Goal: Find specific page/section: Find specific page/section

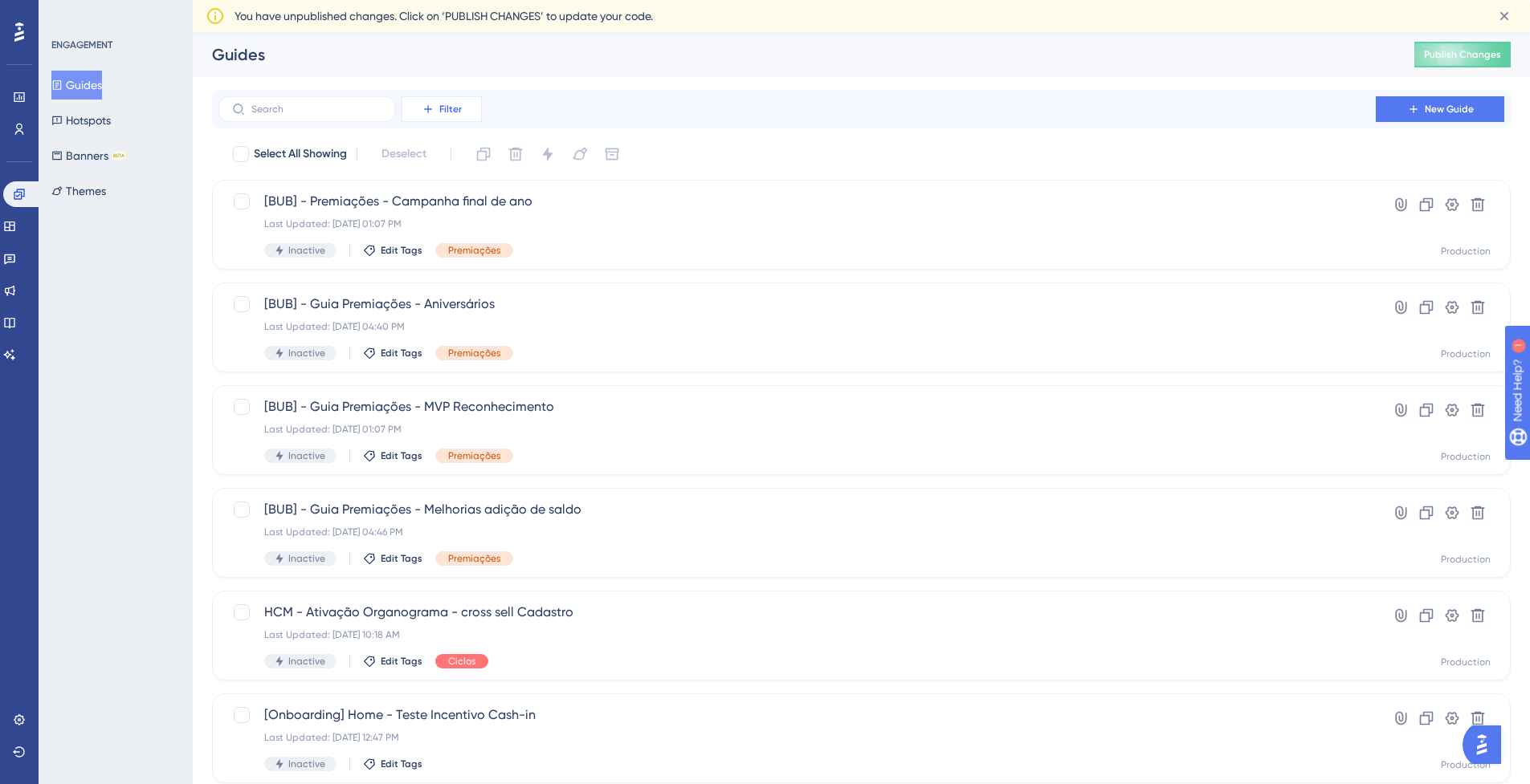
click at [463, 100] on button "Filter" at bounding box center [441, 109] width 80 height 26
click at [445, 246] on span "Status" at bounding box center [441, 251] width 33 height 19
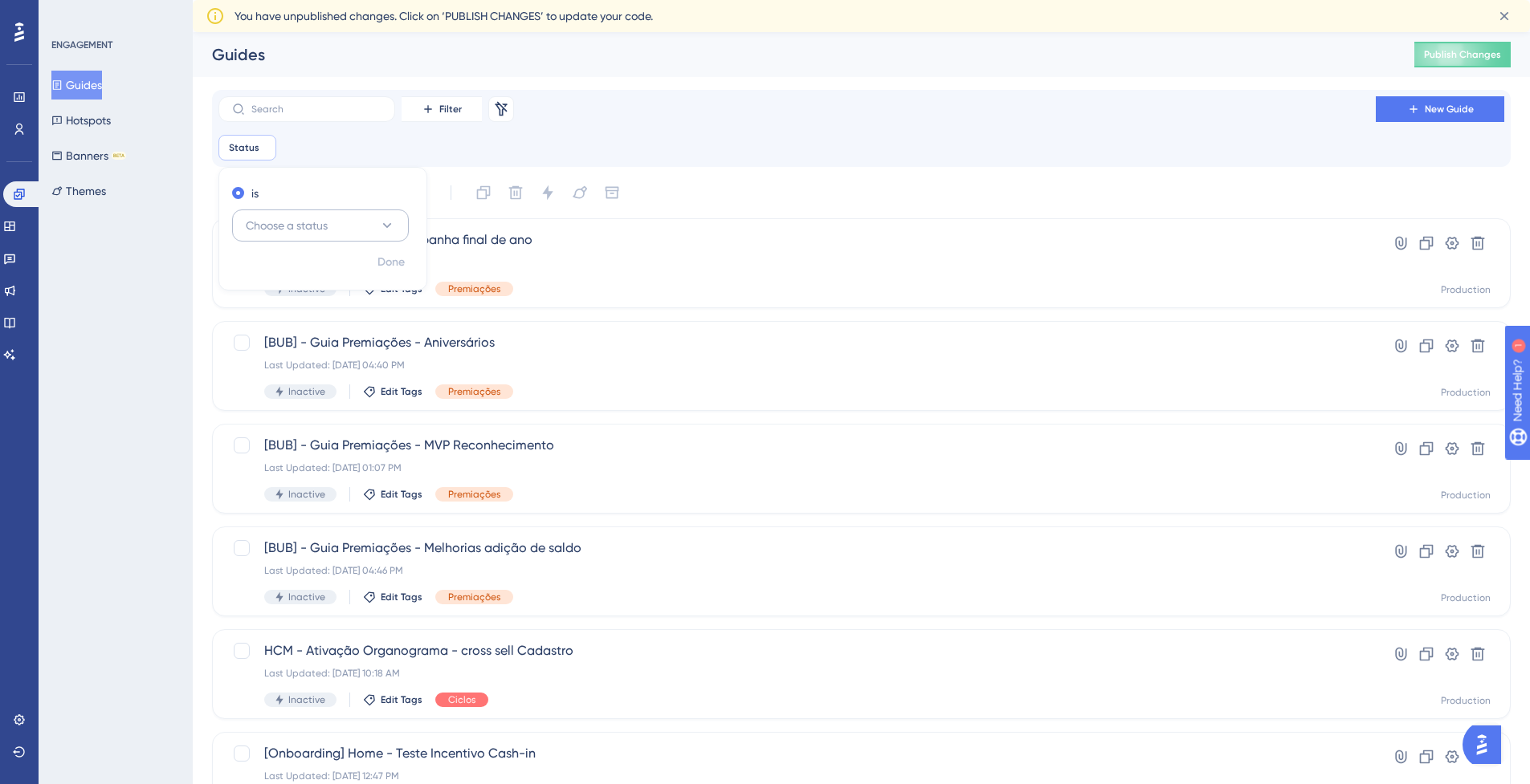
click at [317, 229] on span "Choose a status" at bounding box center [286, 225] width 82 height 19
click at [293, 275] on div "Active Active" at bounding box center [320, 274] width 131 height 32
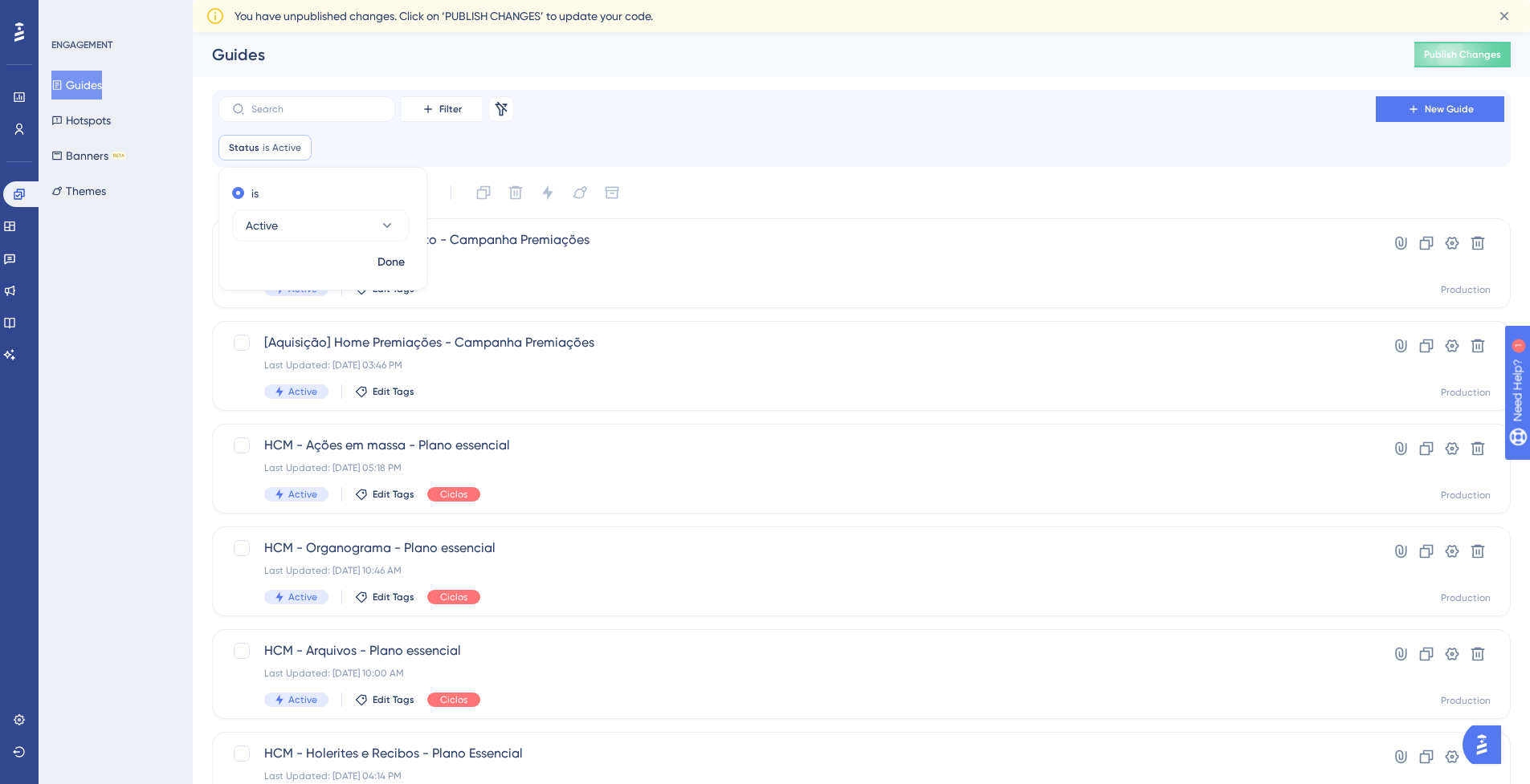
click at [136, 346] on div "ENGAGEMENT Guides Hotspots Banners BETA Themes" at bounding box center [115, 392] width 154 height 784
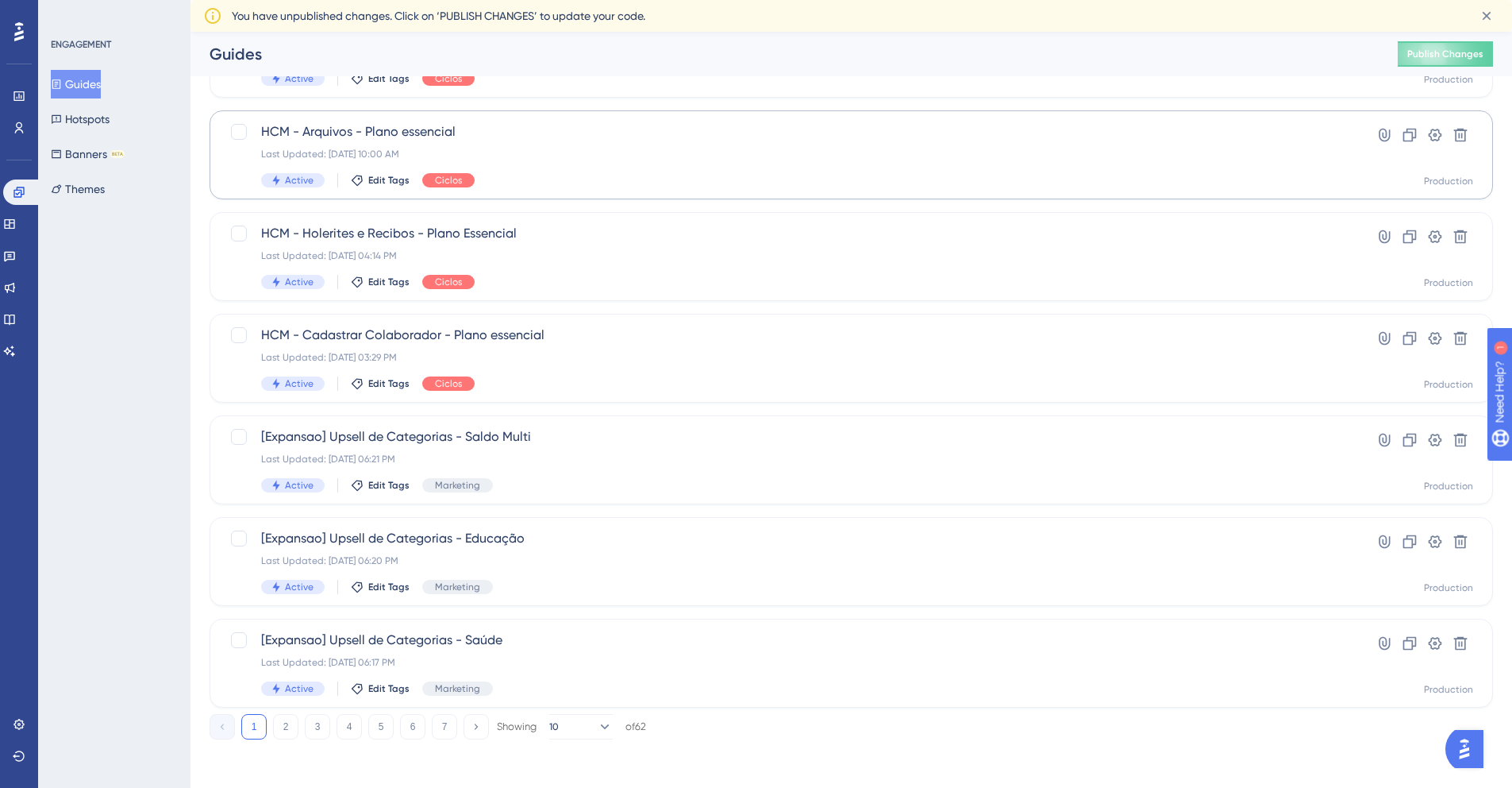
scroll to position [483, 0]
click at [281, 728] on button "2" at bounding box center [286, 724] width 26 height 26
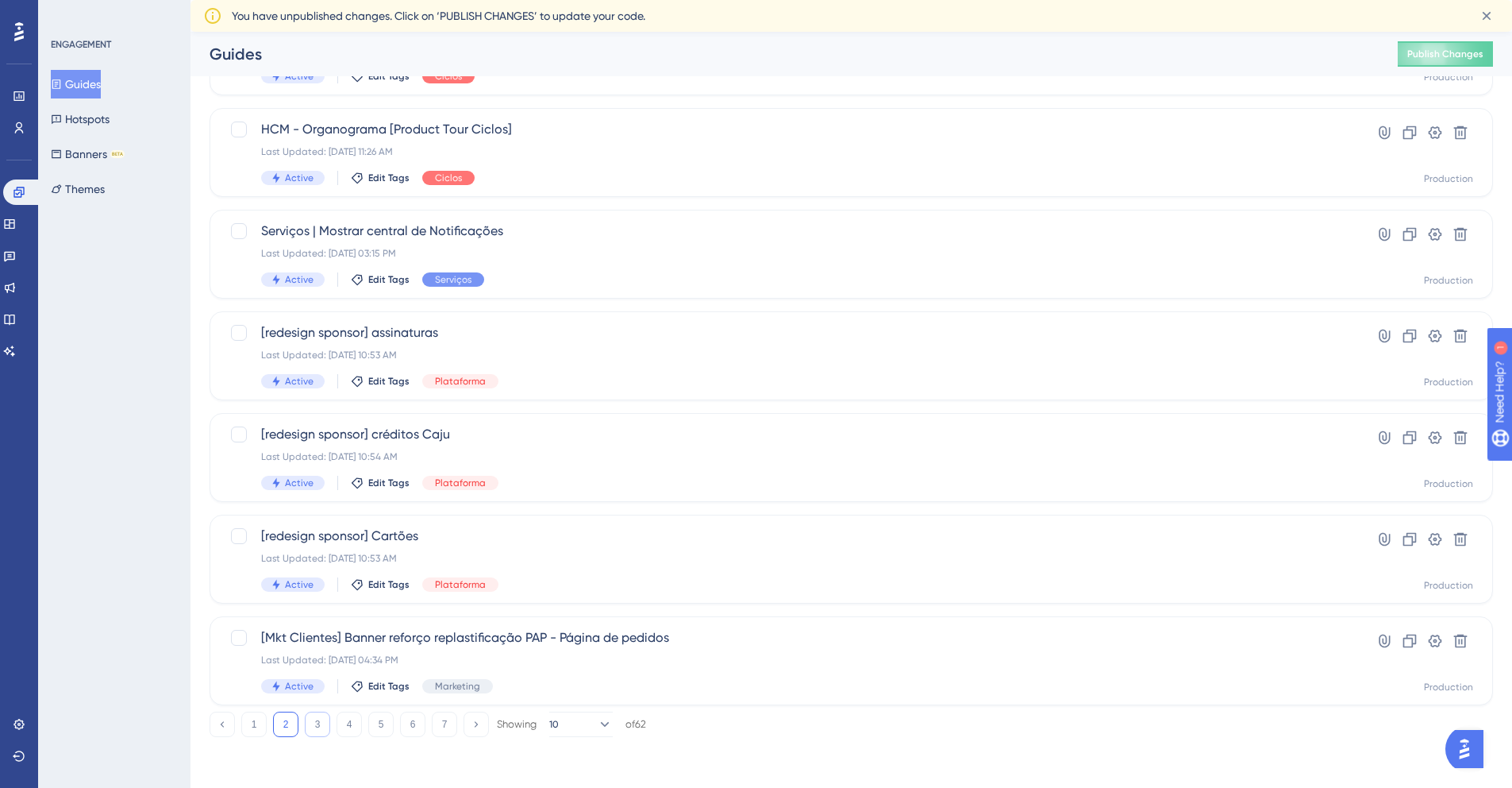
click at [313, 727] on button "3" at bounding box center [317, 724] width 26 height 26
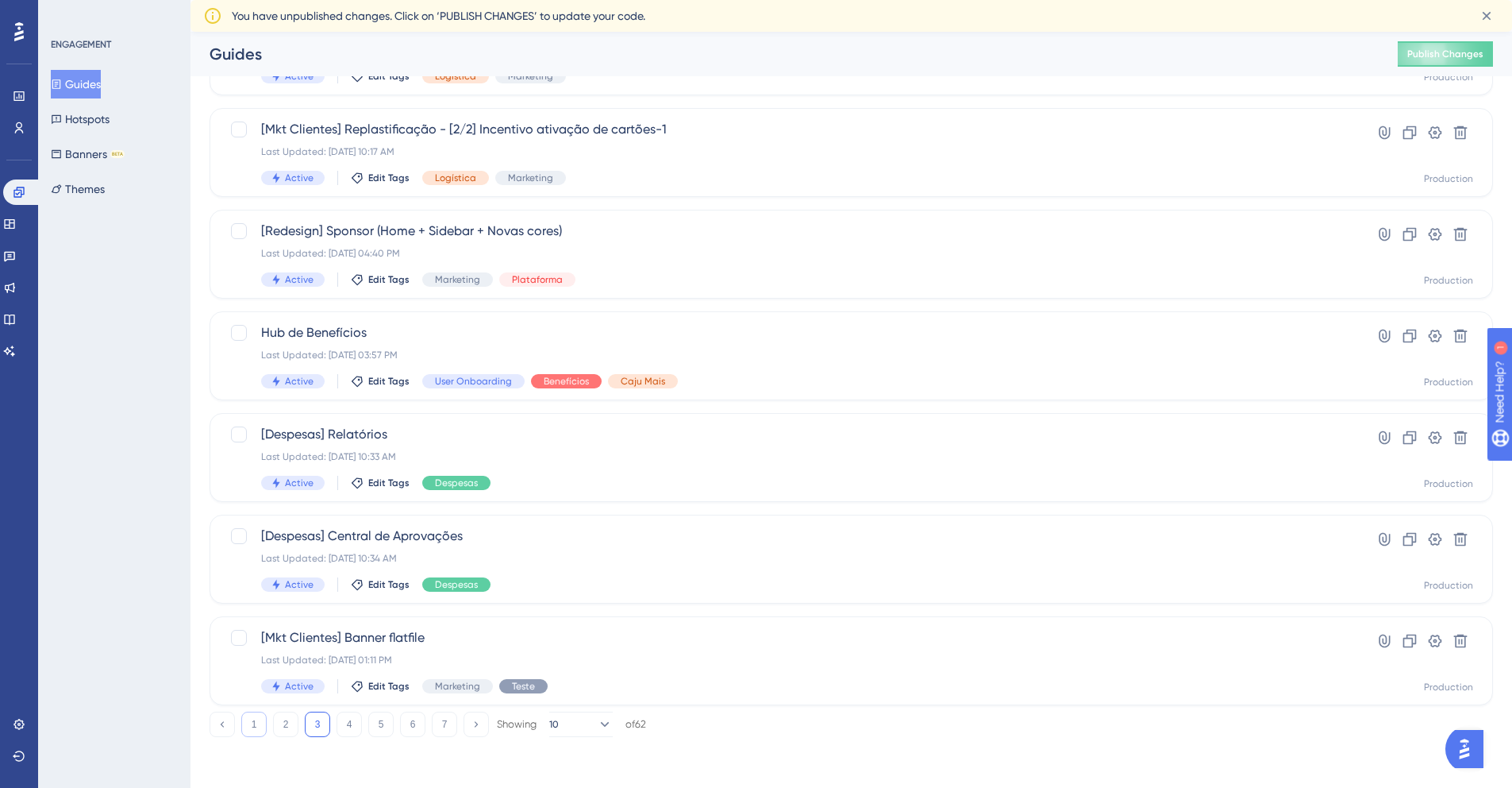
click at [263, 723] on button "1" at bounding box center [253, 724] width 26 height 26
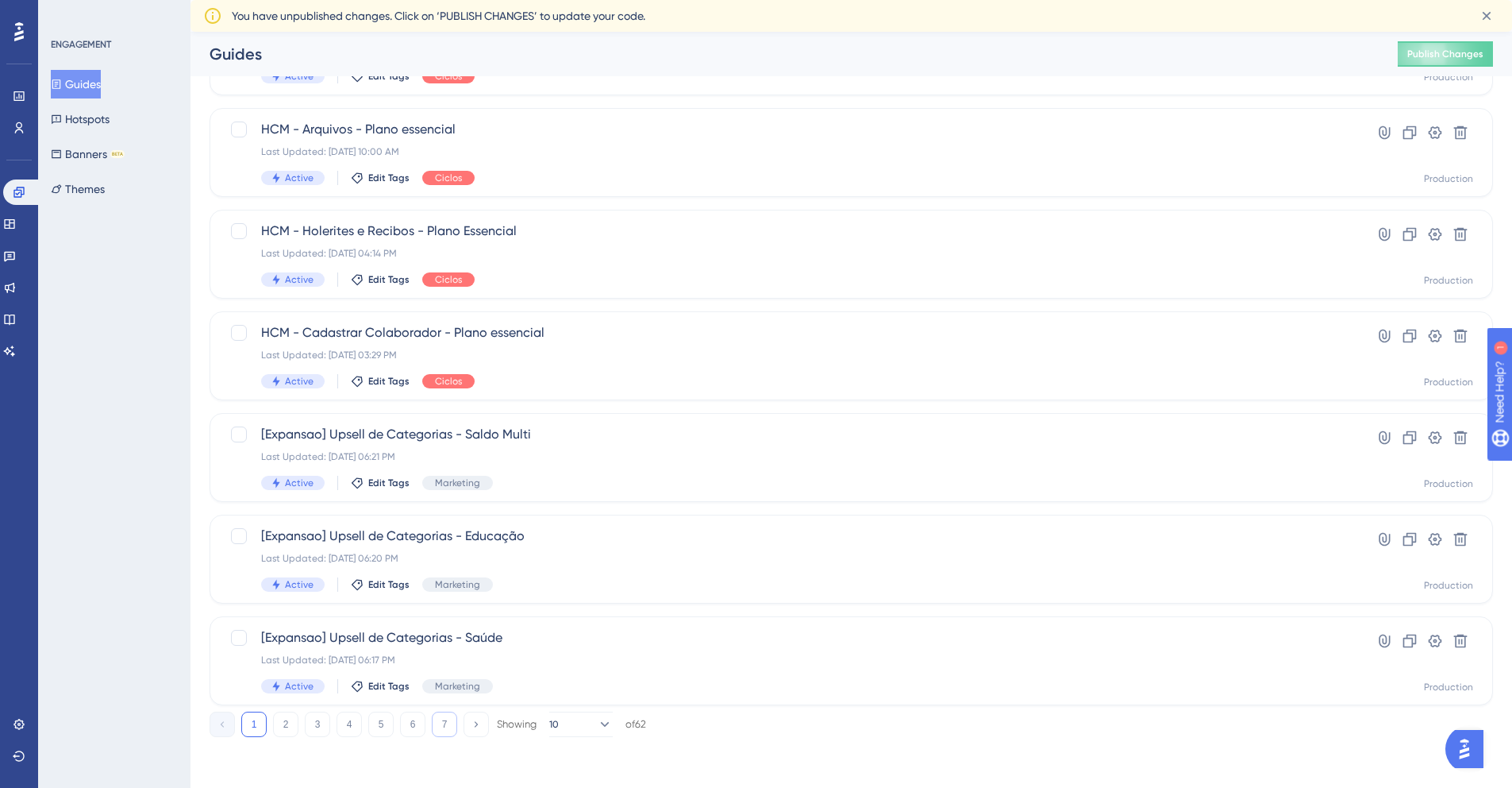
click at [449, 721] on button "7" at bounding box center [444, 724] width 26 height 26
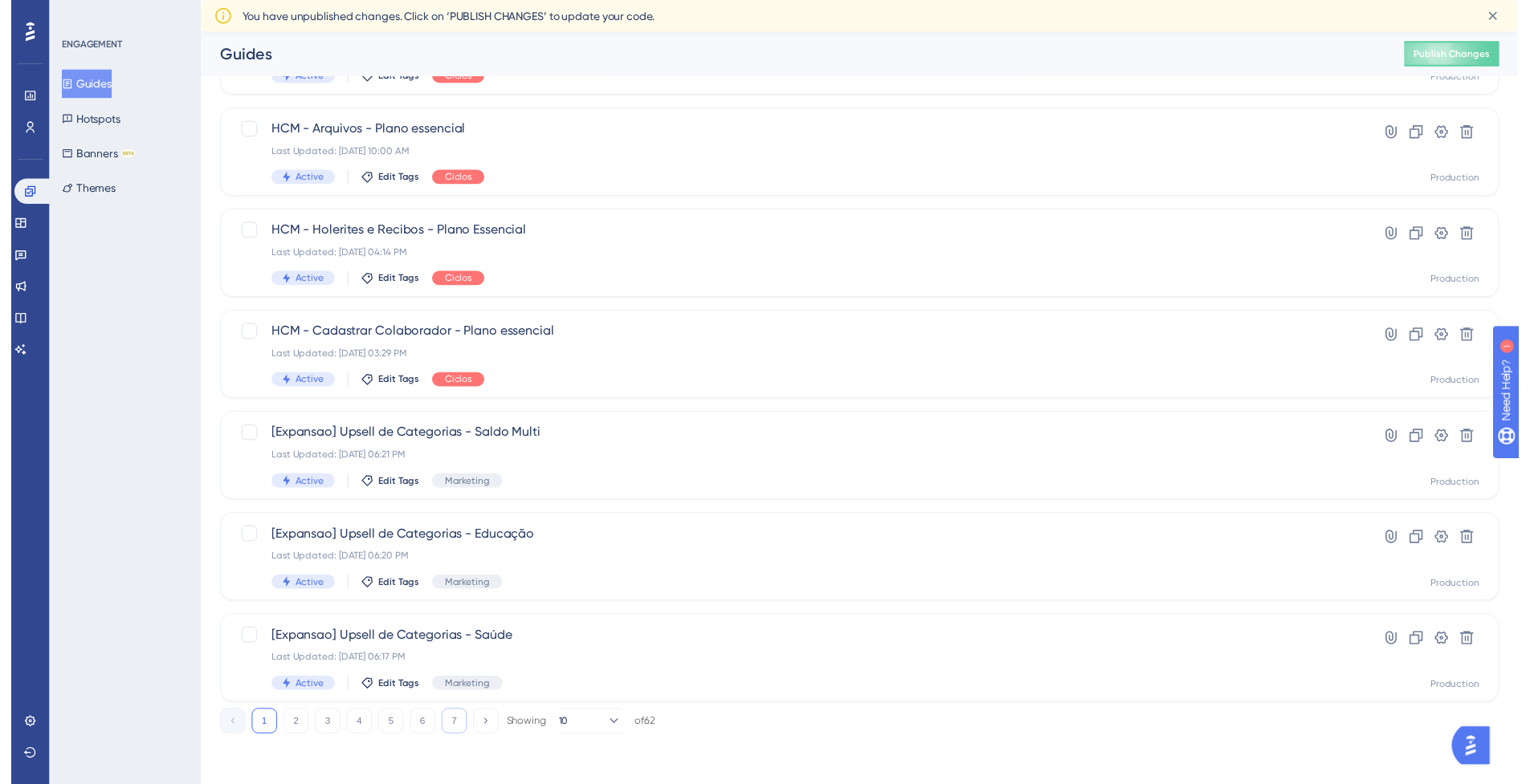
scroll to position [0, 0]
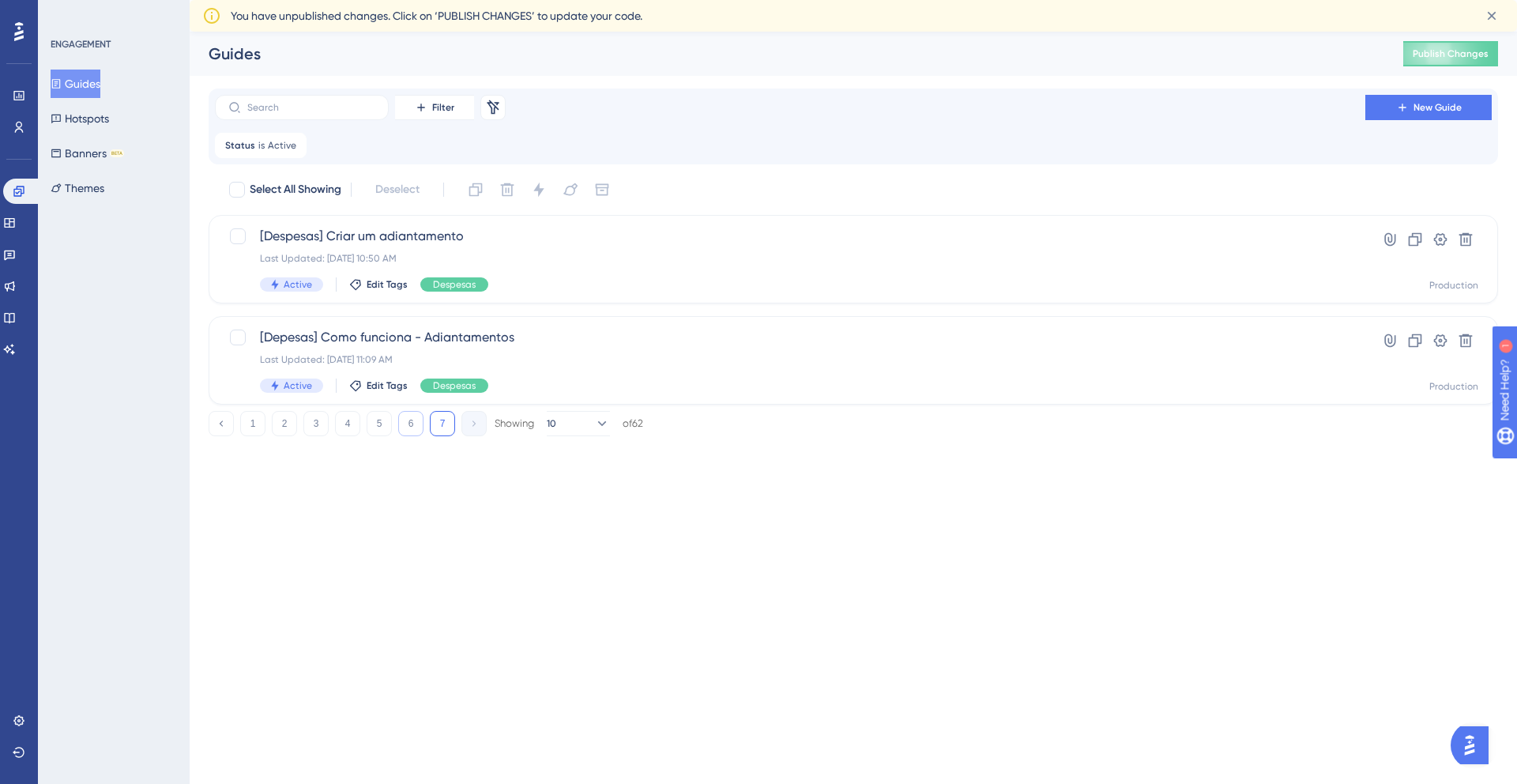
click at [403, 430] on button "6" at bounding box center [410, 423] width 26 height 26
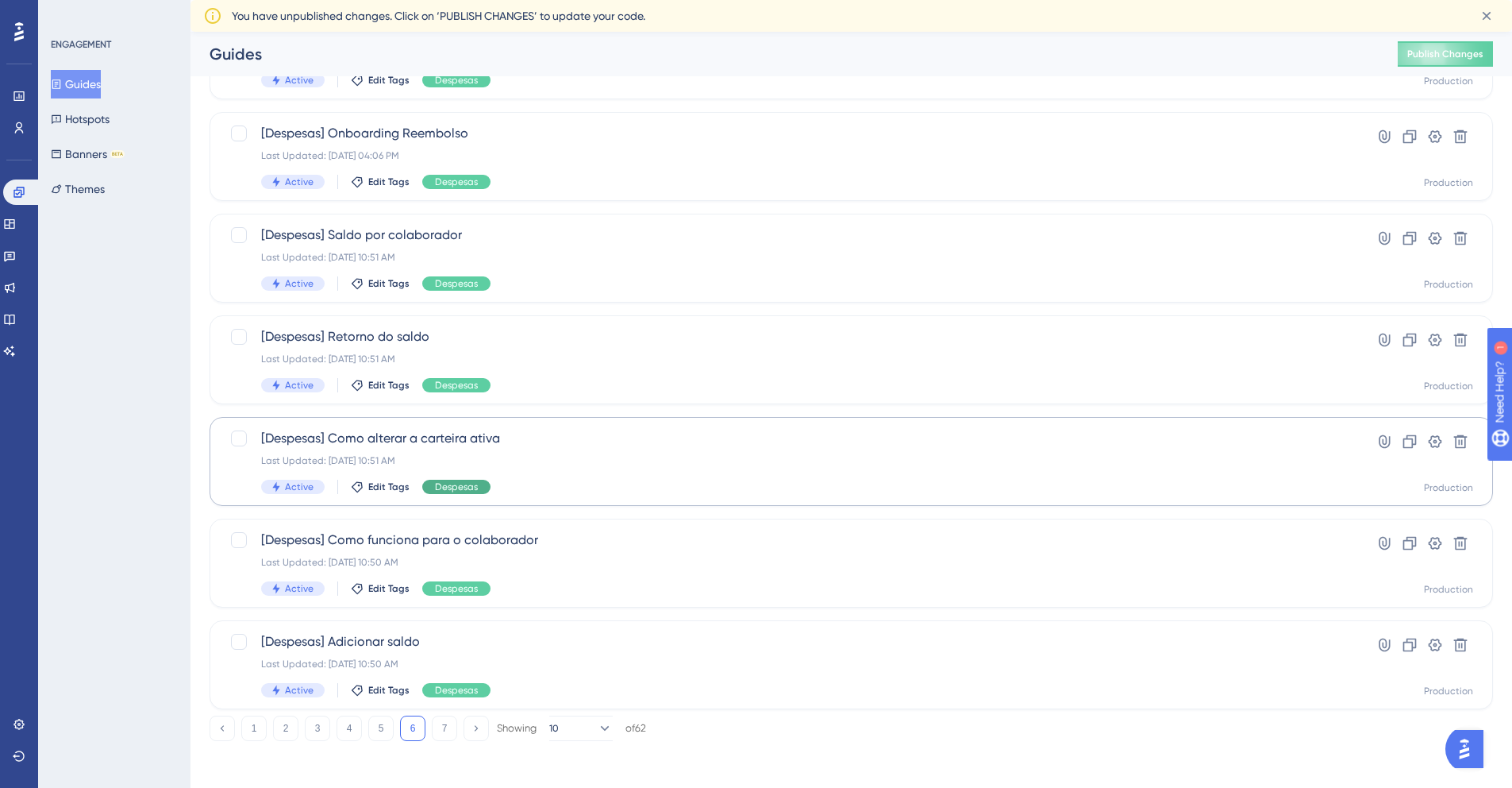
scroll to position [483, 0]
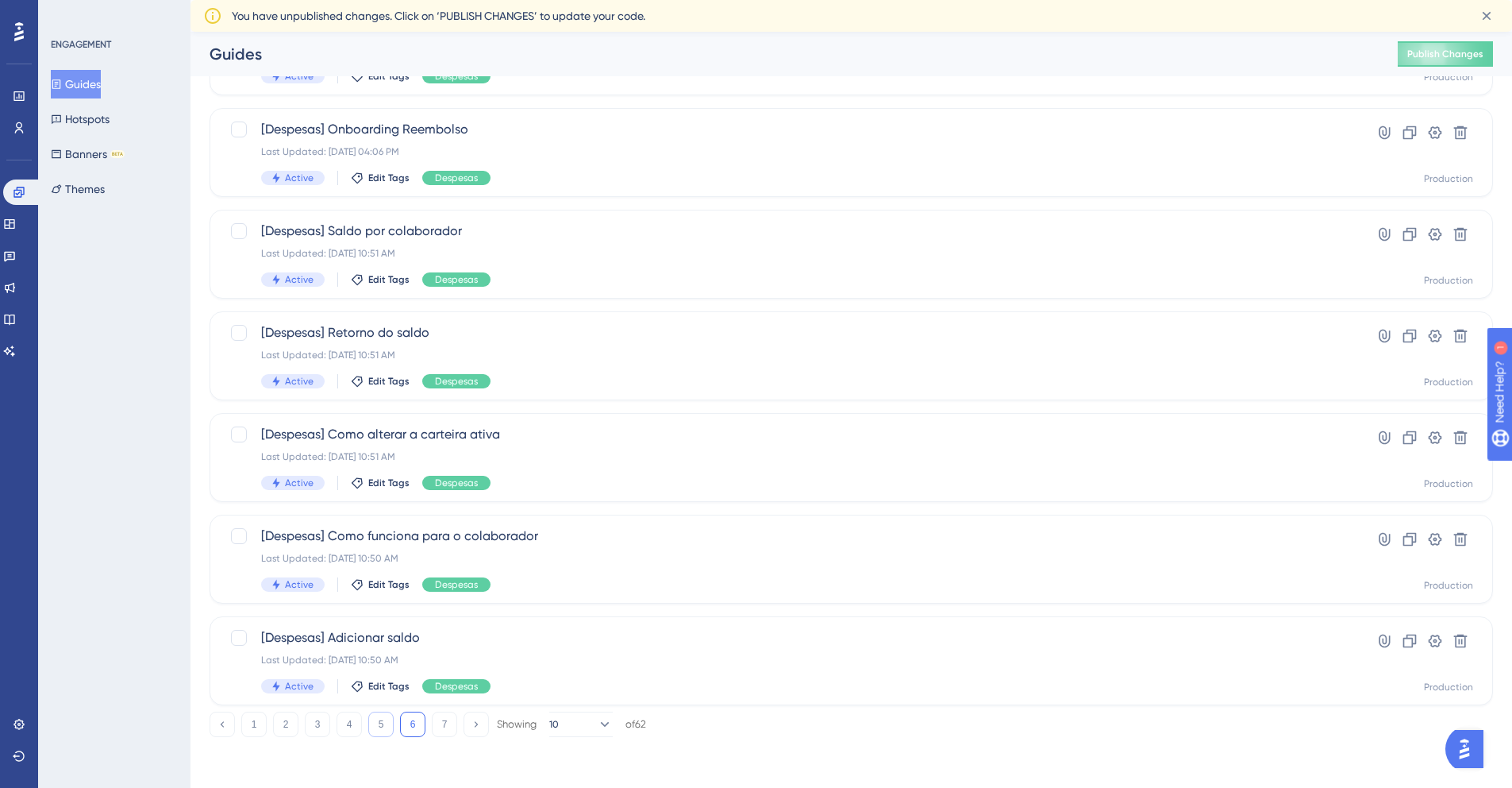
click at [385, 724] on button "5" at bounding box center [380, 724] width 26 height 26
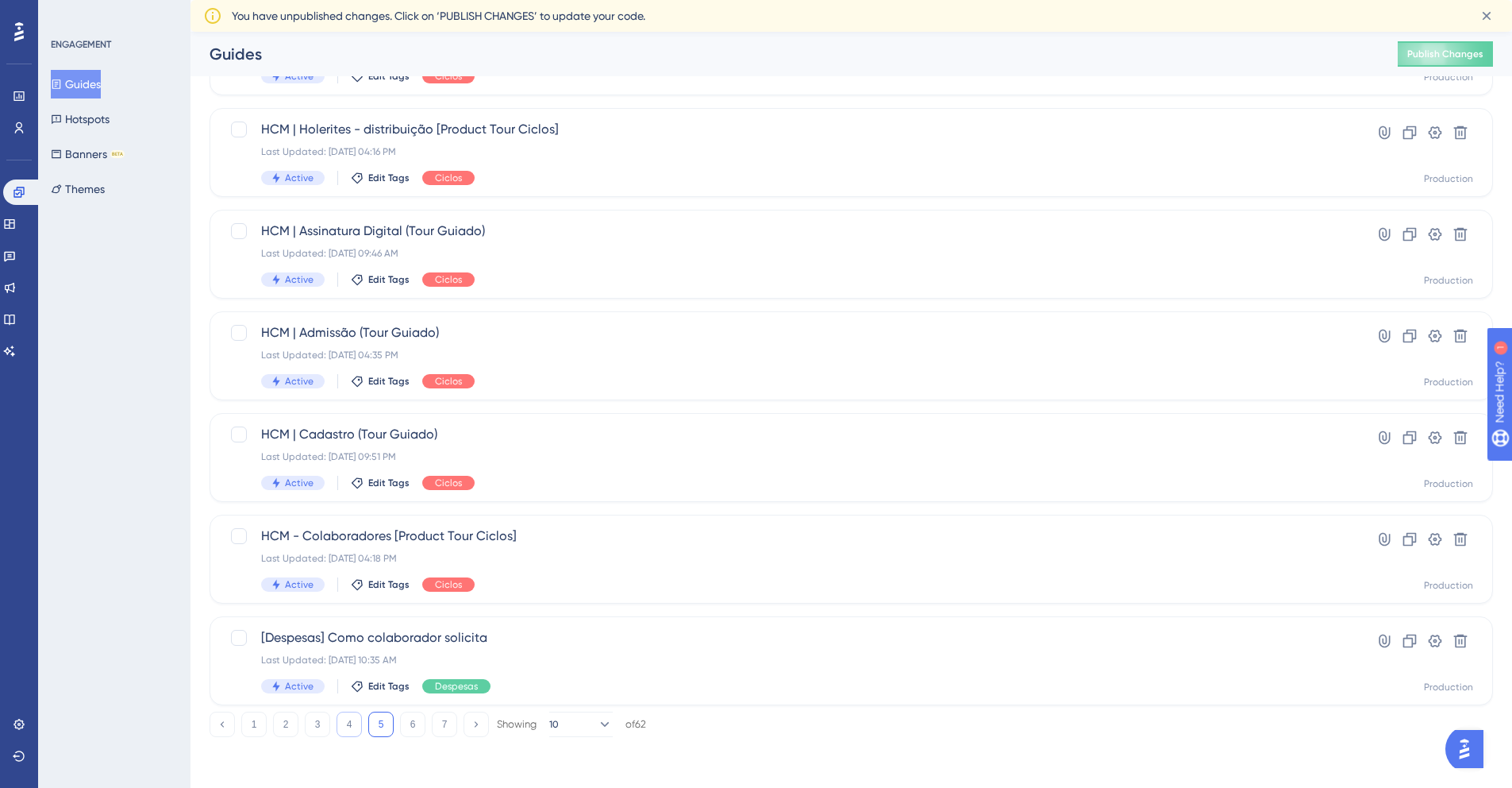
click at [353, 723] on button "4" at bounding box center [349, 724] width 26 height 26
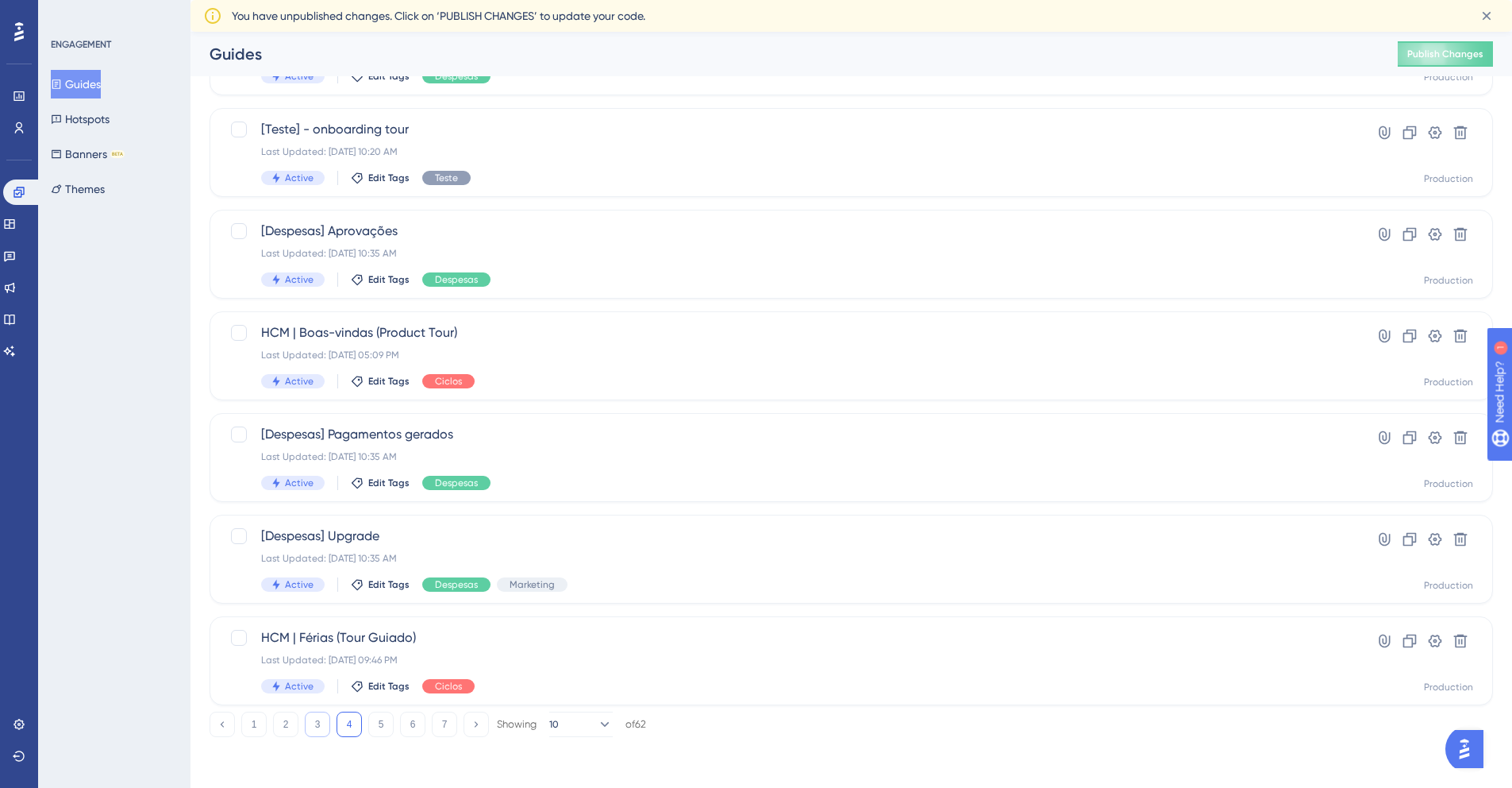
click at [325, 721] on button "3" at bounding box center [317, 724] width 26 height 26
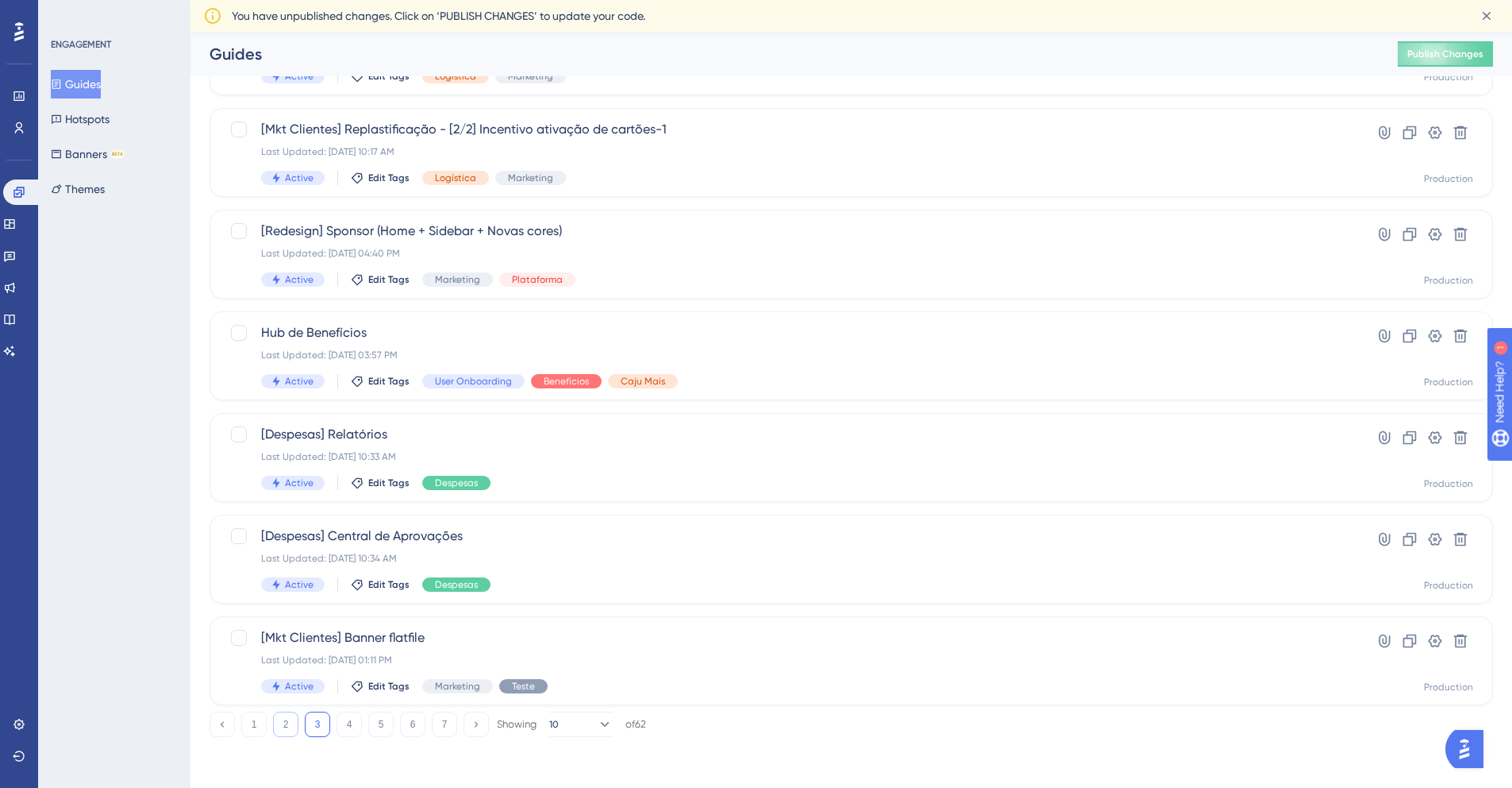
click at [283, 727] on button "2" at bounding box center [286, 724] width 26 height 26
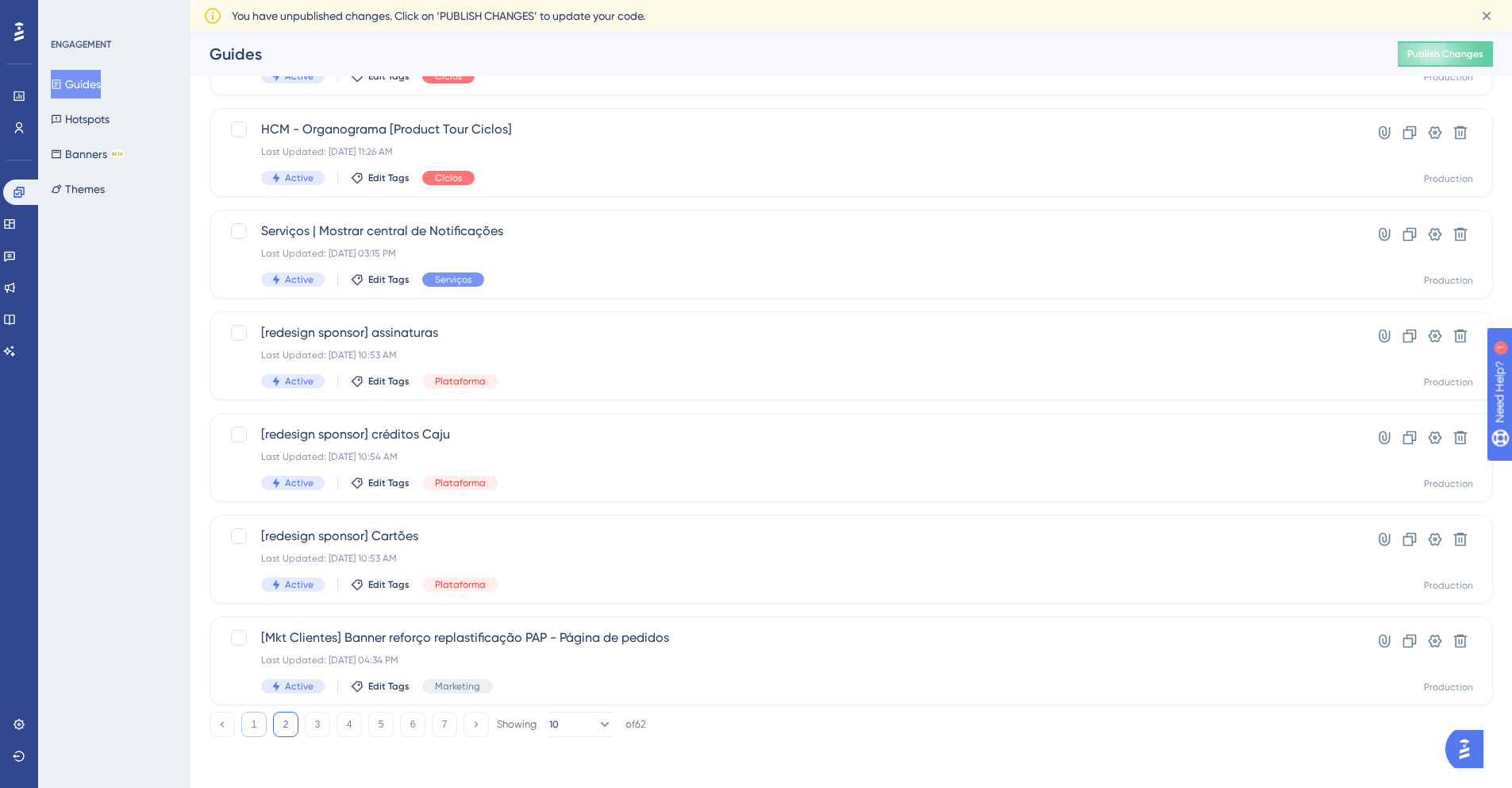
click at [248, 728] on button "1" at bounding box center [253, 724] width 26 height 26
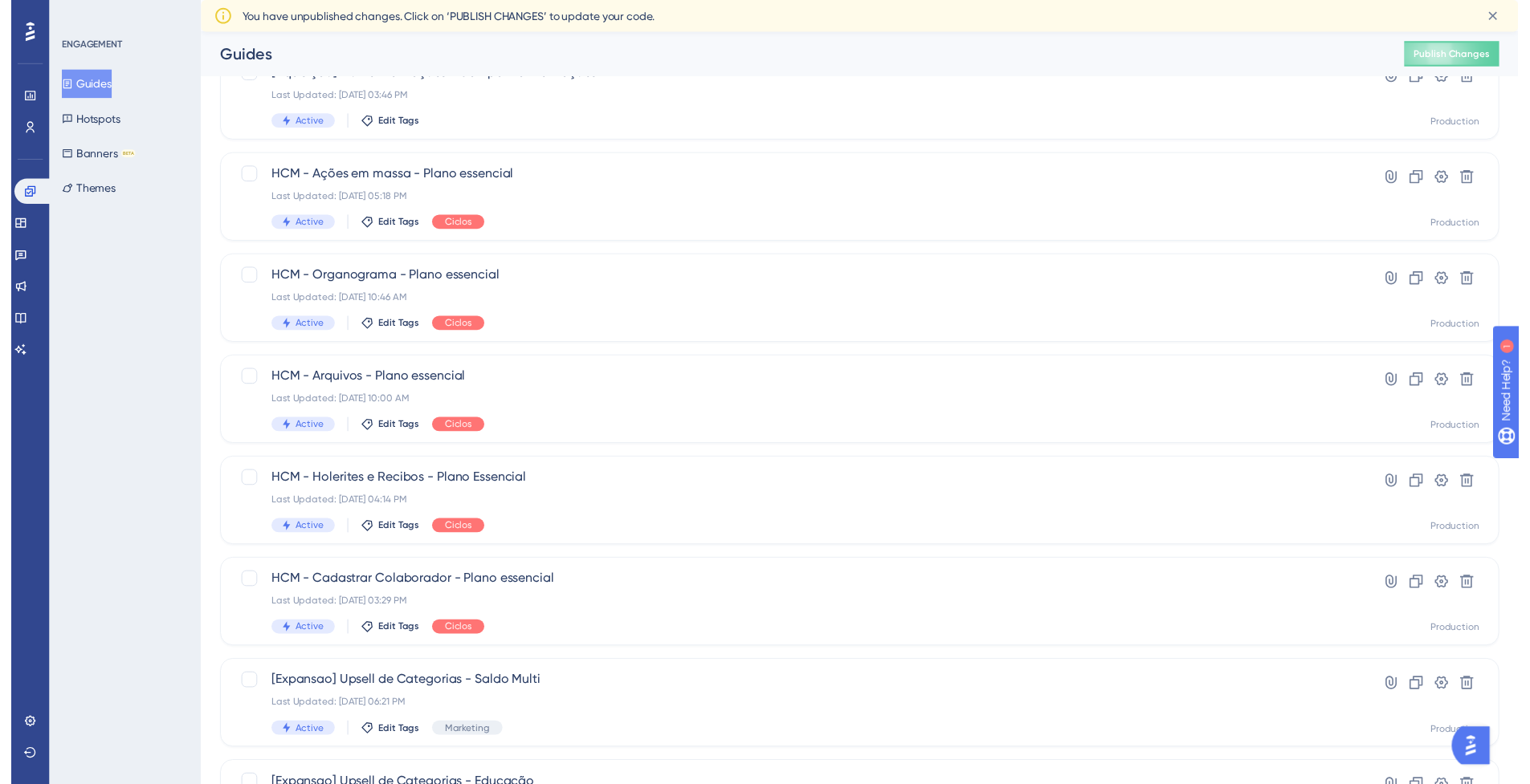
scroll to position [0, 0]
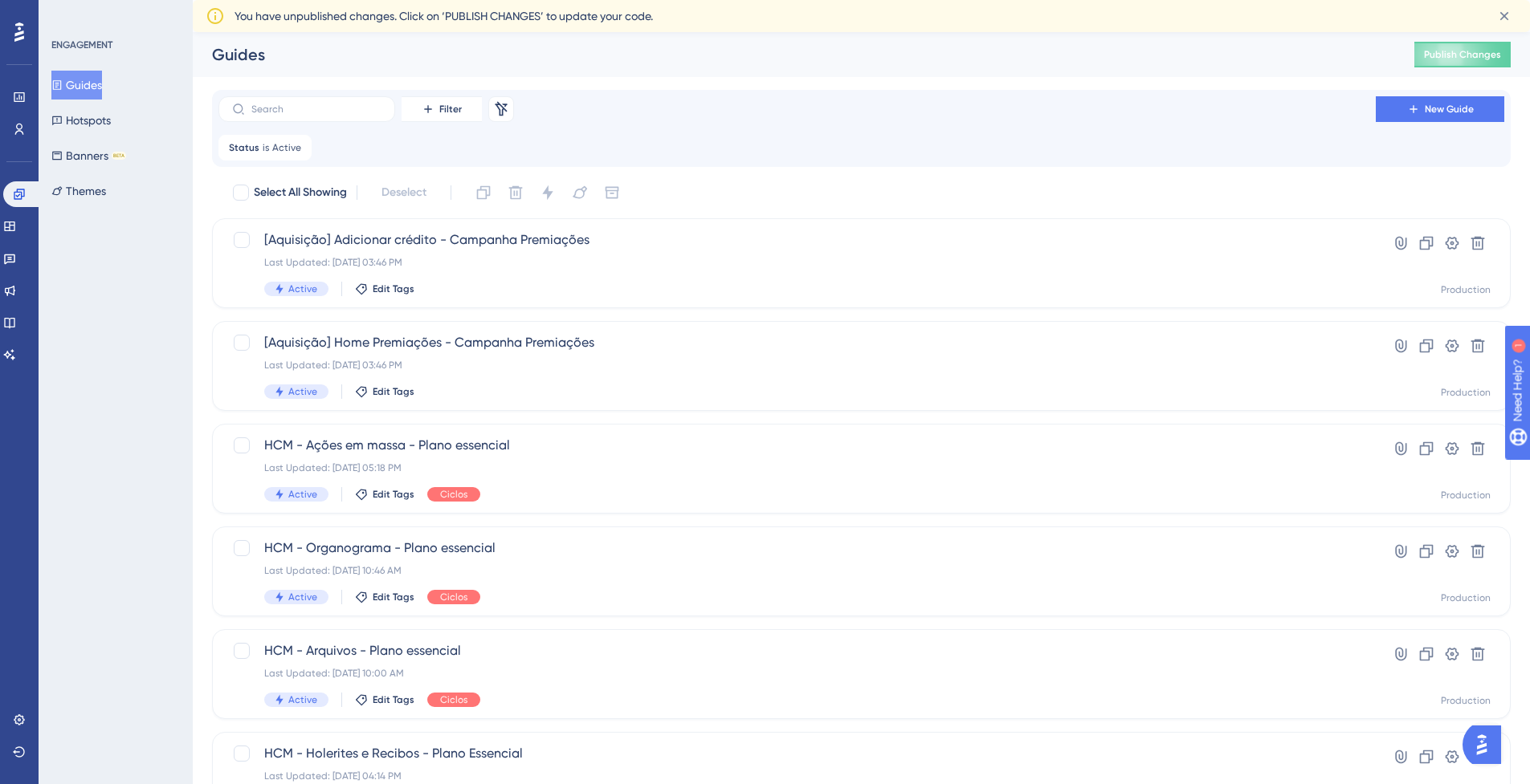
click at [994, 191] on div "Select All Showing Deselect" at bounding box center [870, 192] width 1280 height 26
click at [1506, 16] on icon at bounding box center [1504, 15] width 9 height 9
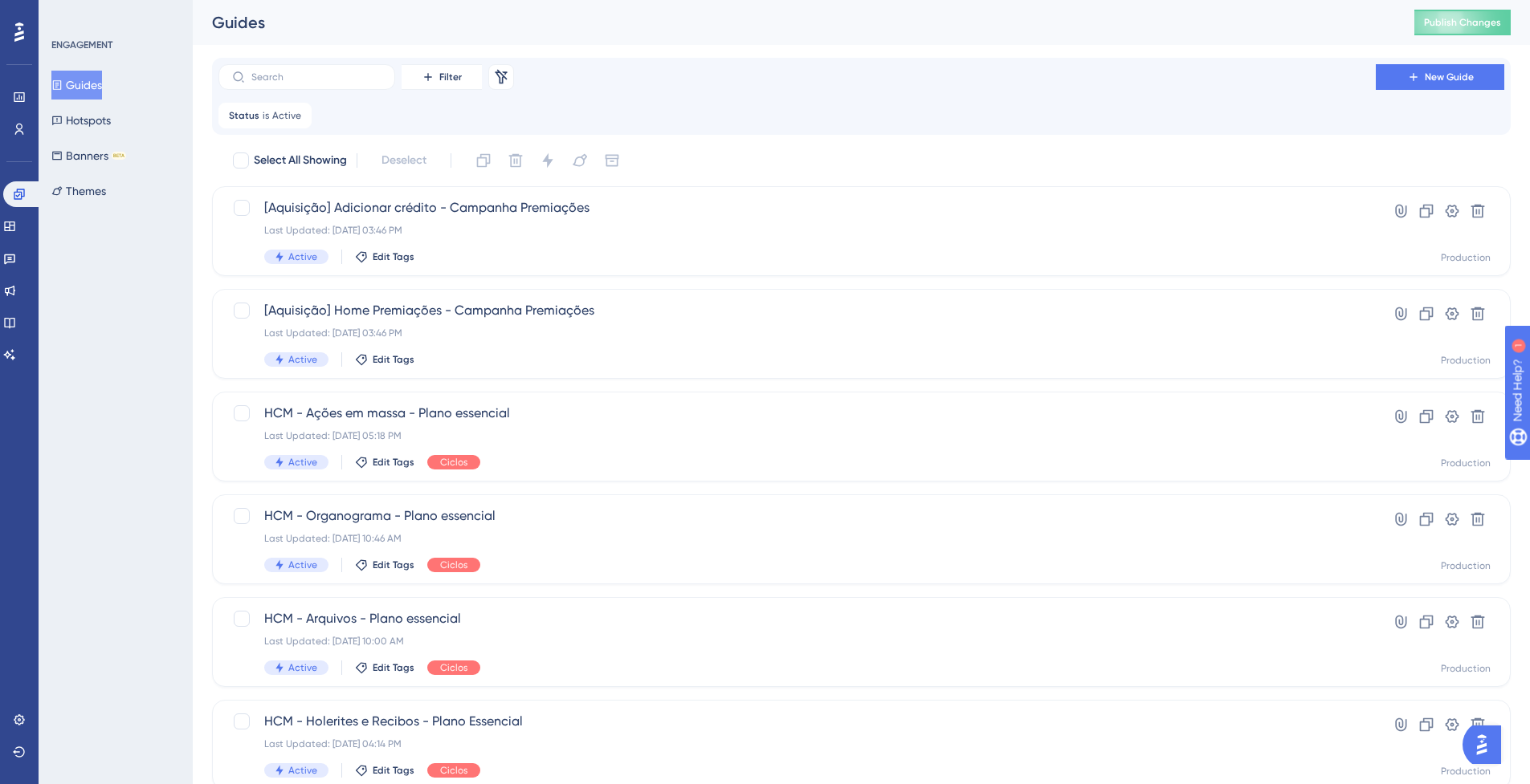
click at [1080, 156] on div "Select All Showing Deselect" at bounding box center [870, 160] width 1280 height 26
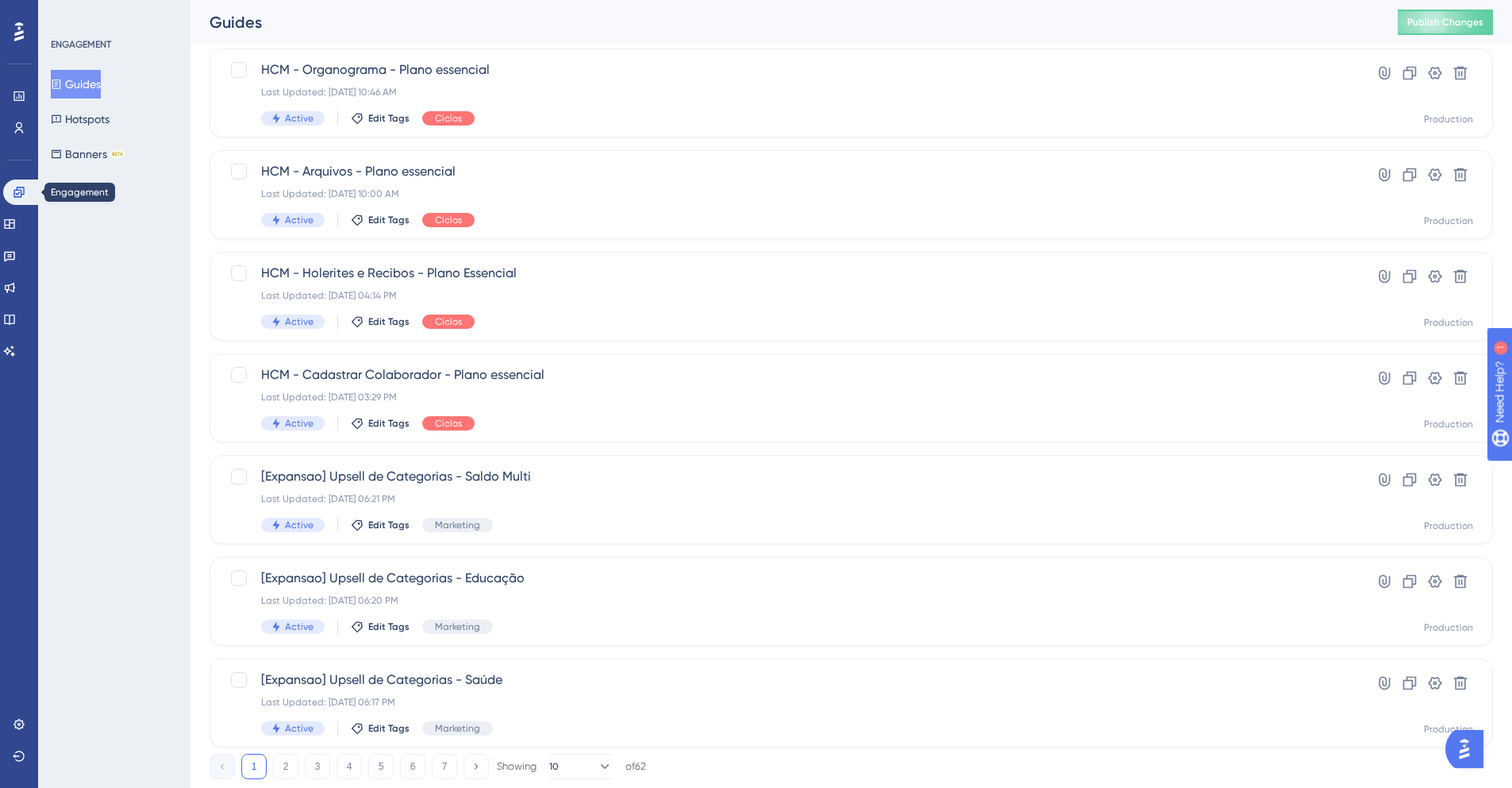
scroll to position [444, 0]
